Goal: Navigation & Orientation: Go to known website

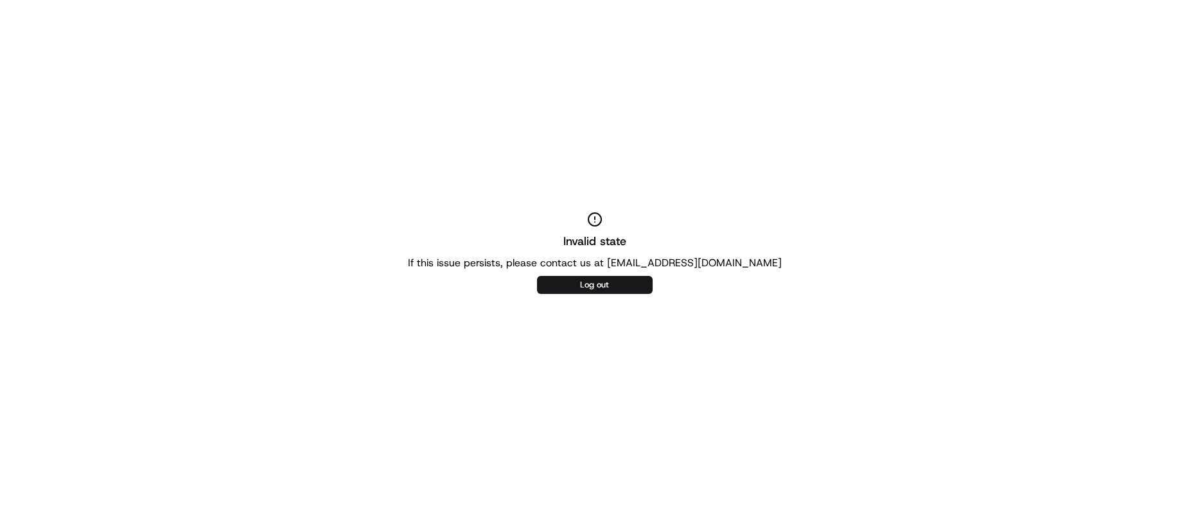
drag, startPoint x: 648, startPoint y: 85, endPoint x: 654, endPoint y: 91, distance: 8.2
click at [648, 83] on div "Invalid state If this issue persists, please contact us at support@usenash.com …" at bounding box center [594, 252] width 1189 height 505
click at [654, 91] on div "Invalid state If this issue persists, please contact us at support@usenash.com …" at bounding box center [594, 252] width 1189 height 505
click at [572, 289] on button "Log out" at bounding box center [595, 285] width 116 height 18
click at [502, 157] on div "Invalid state If this issue persists, please contact us at support@usenash.com …" at bounding box center [594, 252] width 1189 height 505
